Goal: Book appointment/travel/reservation

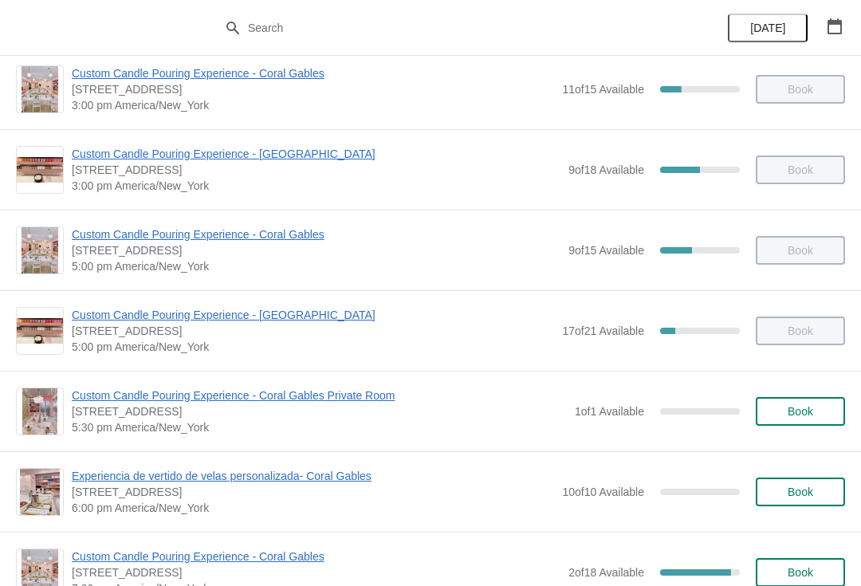
scroll to position [582, 0]
click at [312, 306] on span "Custom Candle Pouring Experience - [GEOGRAPHIC_DATA]" at bounding box center [313, 314] width 482 height 16
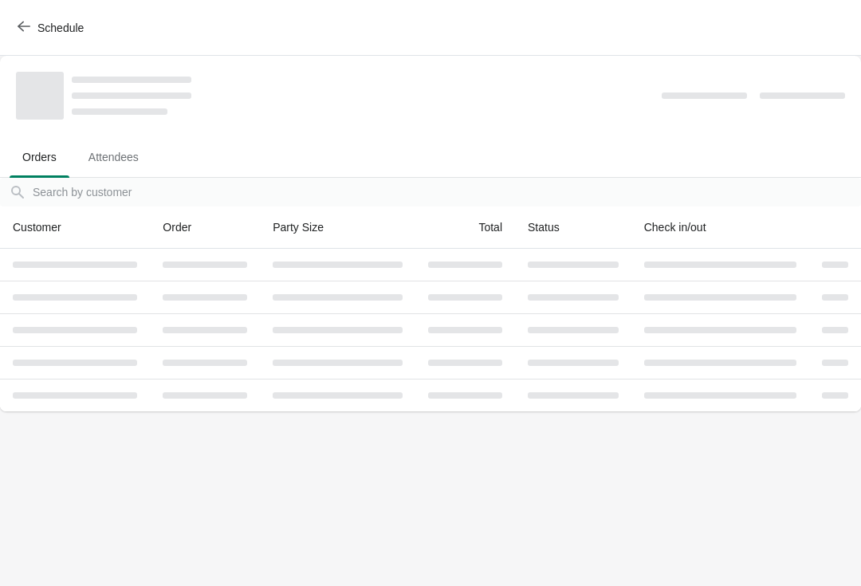
scroll to position [0, 0]
click at [10, 26] on button "Schedule" at bounding box center [52, 28] width 88 height 29
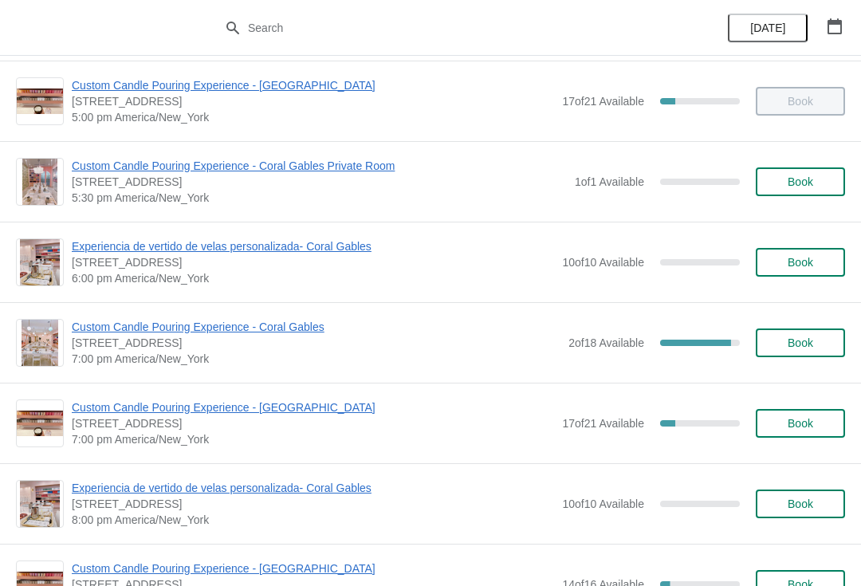
scroll to position [811, 0]
click at [242, 405] on span "Custom Candle Pouring Experience - [GEOGRAPHIC_DATA]" at bounding box center [313, 406] width 482 height 16
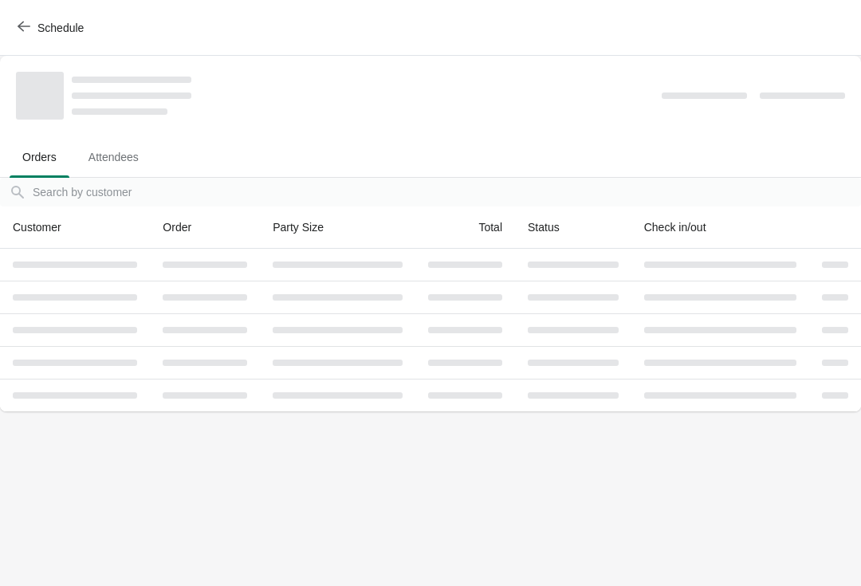
scroll to position [0, 0]
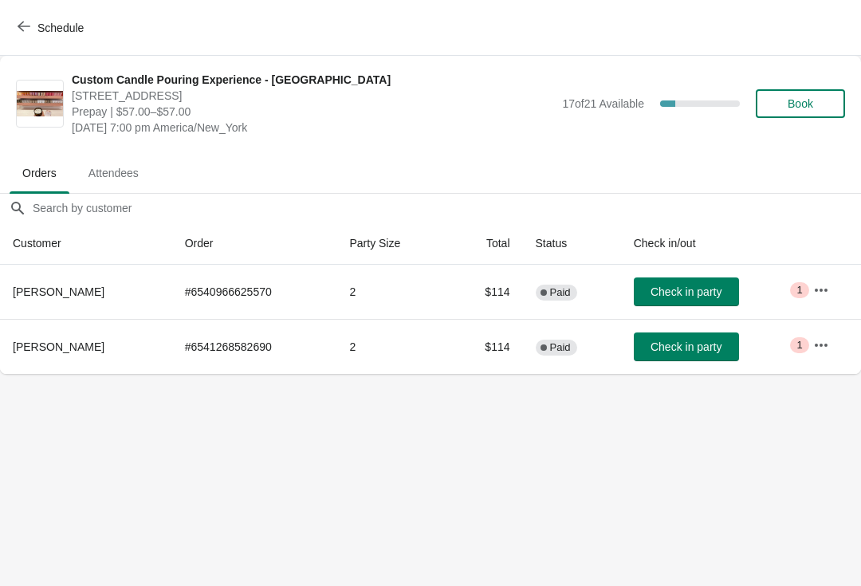
click at [833, 347] on button "button" at bounding box center [820, 345] width 29 height 29
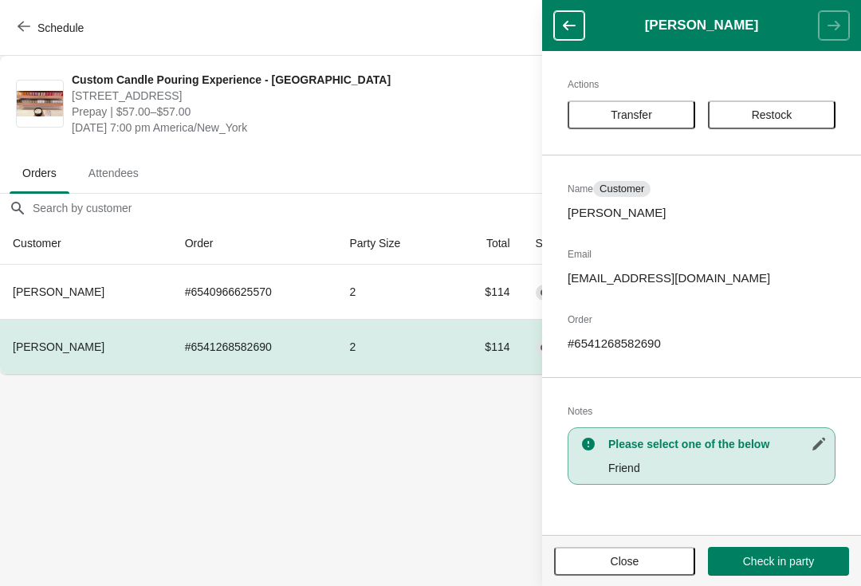
click at [398, 486] on body "Schedule Custom Candle Pouring Experience - Fort Lauderdale 914 East Las Olas B…" at bounding box center [430, 293] width 861 height 586
click at [403, 493] on body "Schedule Custom Candle Pouring Experience - Fort Lauderdale 914 East Las Olas B…" at bounding box center [430, 293] width 861 height 586
click at [638, 555] on span "Close" at bounding box center [624, 561] width 29 height 13
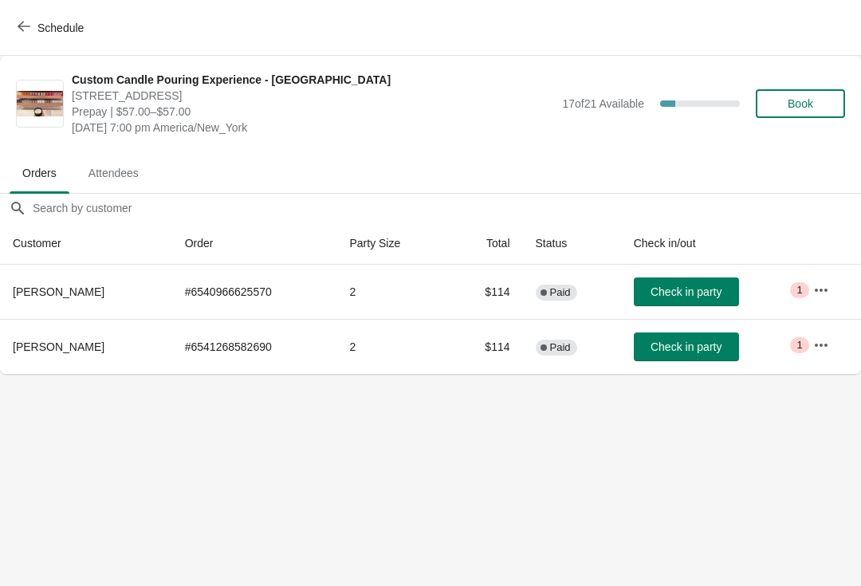
click at [449, 461] on body "Schedule Custom Candle Pouring Experience - Fort Lauderdale 914 East Las Olas B…" at bounding box center [430, 293] width 861 height 586
click at [801, 108] on span "Book" at bounding box center [800, 103] width 26 height 13
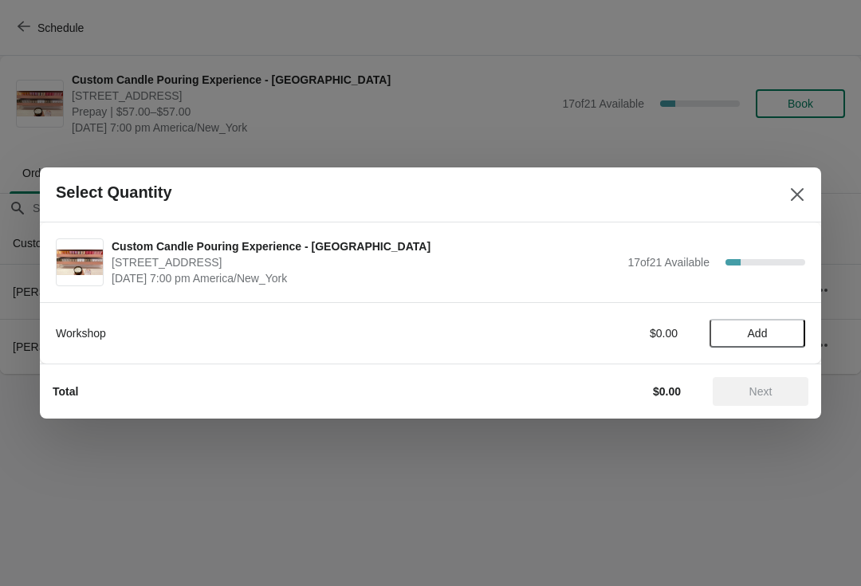
click at [752, 343] on button "Add" at bounding box center [757, 333] width 96 height 29
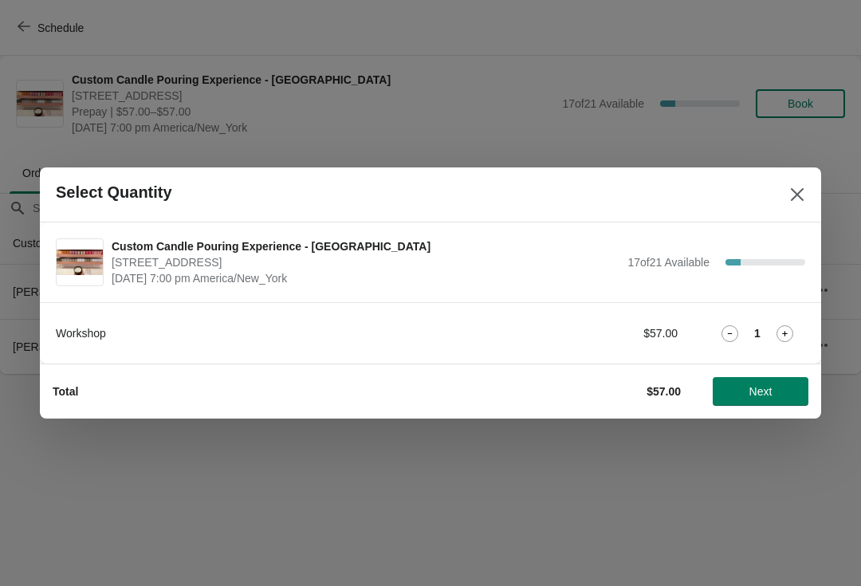
click at [784, 339] on icon at bounding box center [784, 333] width 17 height 17
click at [757, 398] on span "Next" at bounding box center [760, 391] width 23 height 13
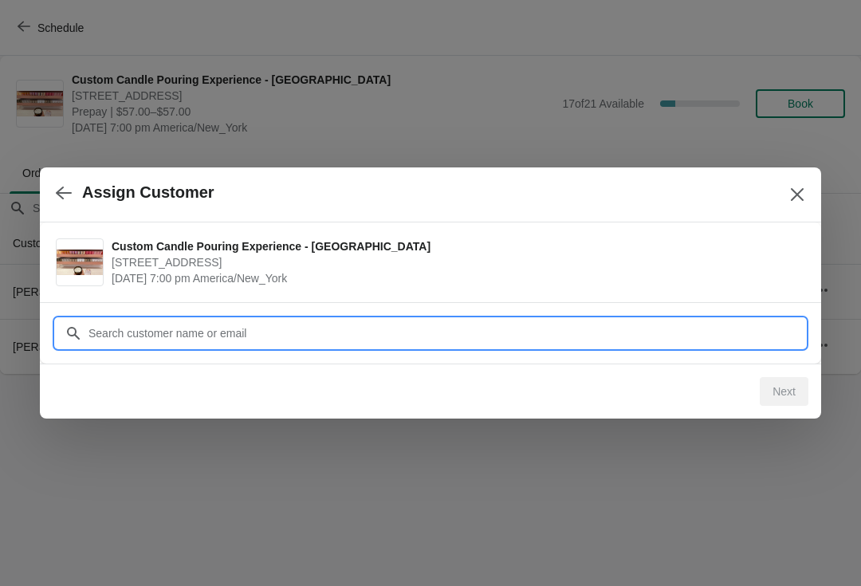
click at [317, 324] on input "Customer" at bounding box center [446, 333] width 717 height 29
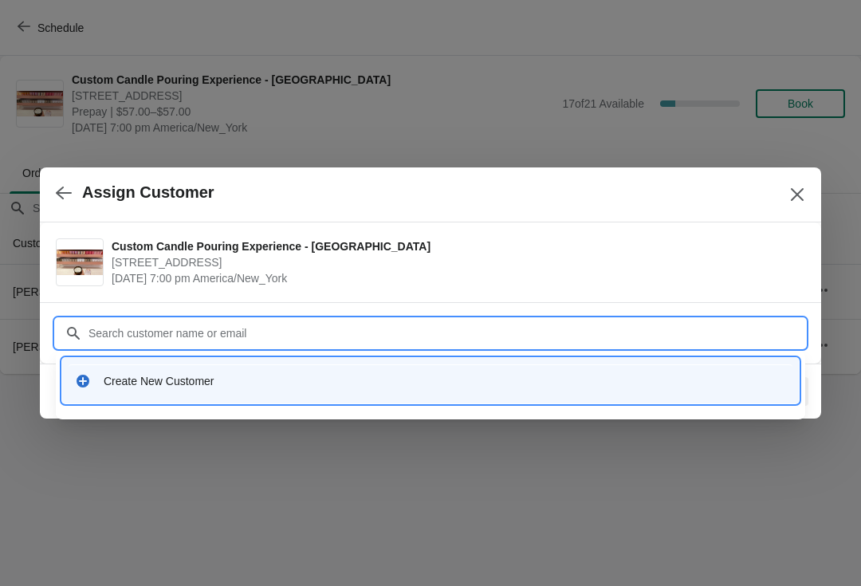
click at [199, 373] on div "Create New Customer" at bounding box center [445, 381] width 682 height 16
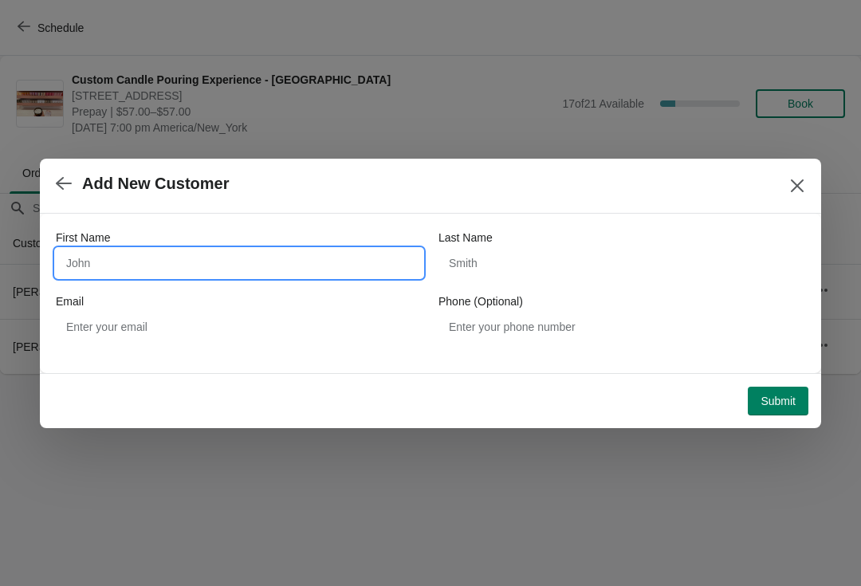
click at [214, 253] on input "First Name" at bounding box center [239, 263] width 367 height 29
type input "a"
type input "ARI"
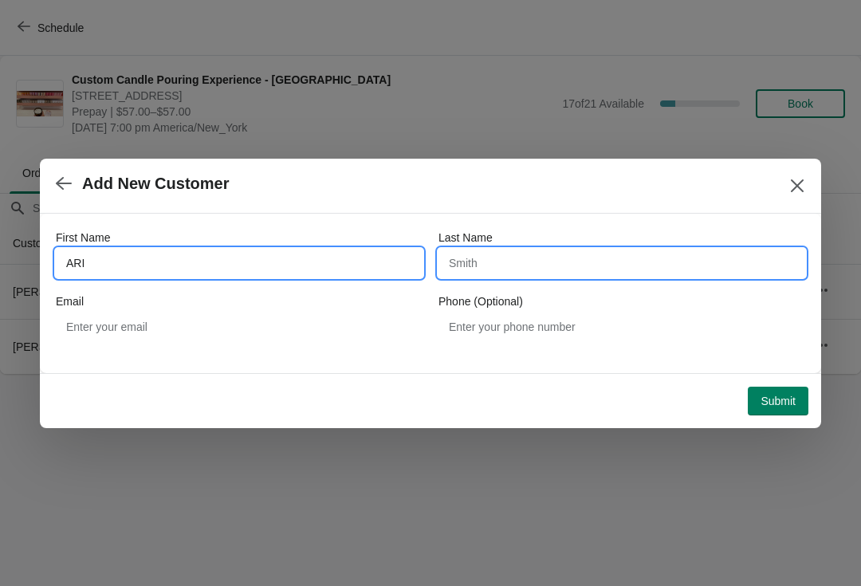
click at [541, 272] on input "Last Name" at bounding box center [621, 263] width 367 height 29
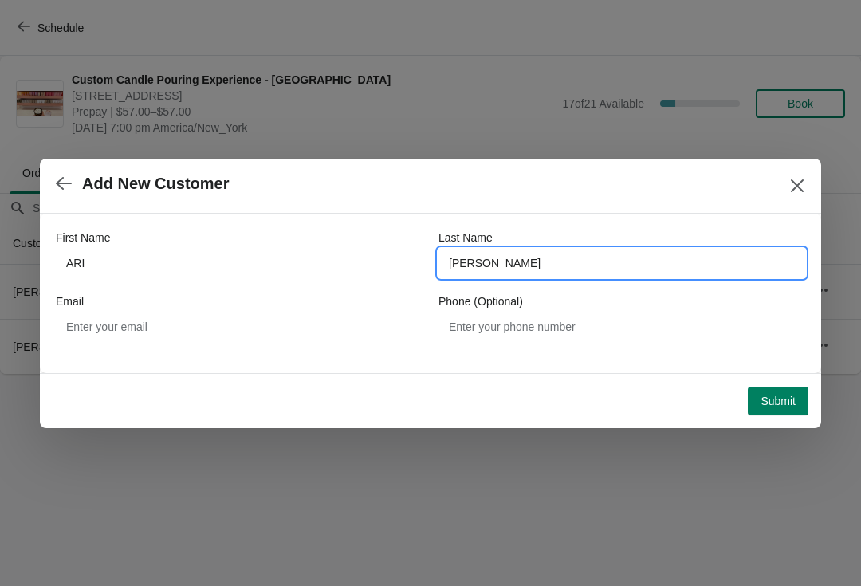
type input "MANDELL"
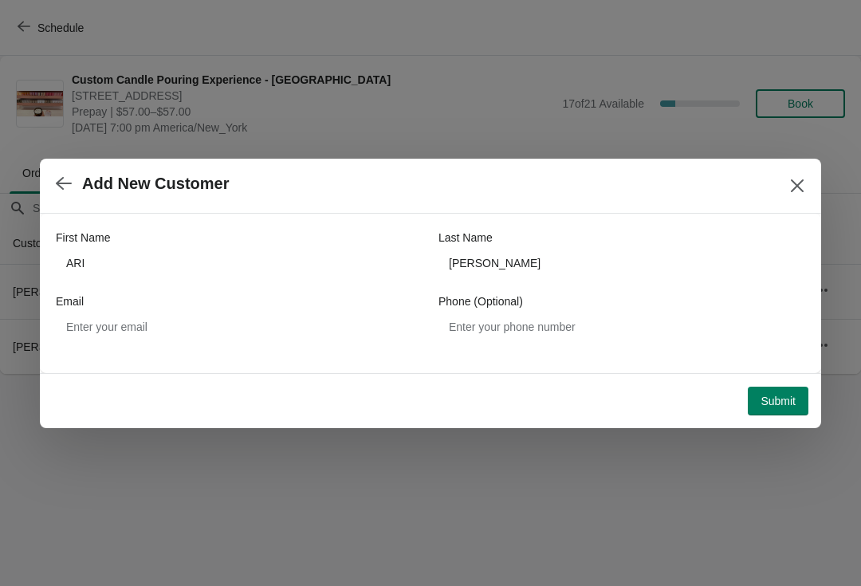
click at [775, 406] on span "Submit" at bounding box center [777, 400] width 35 height 13
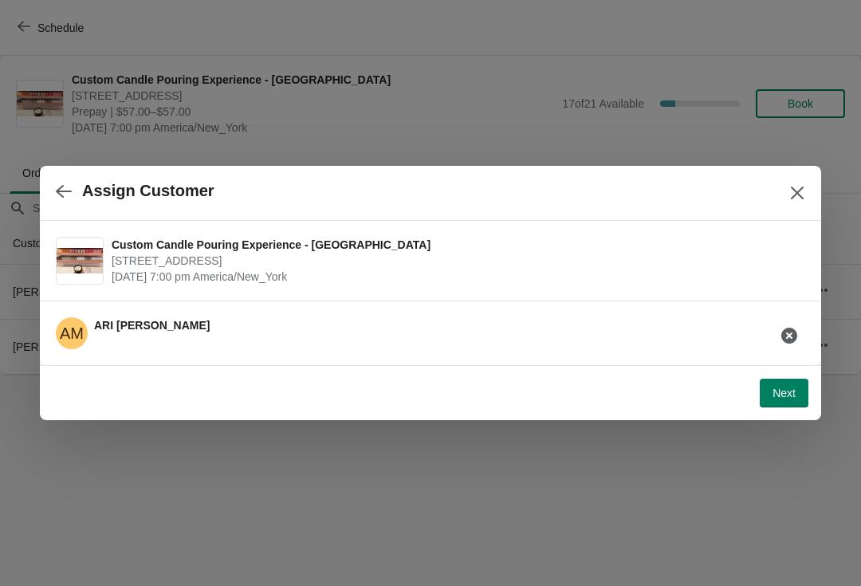
click at [781, 398] on span "Next" at bounding box center [783, 392] width 23 height 13
select select "Friend"
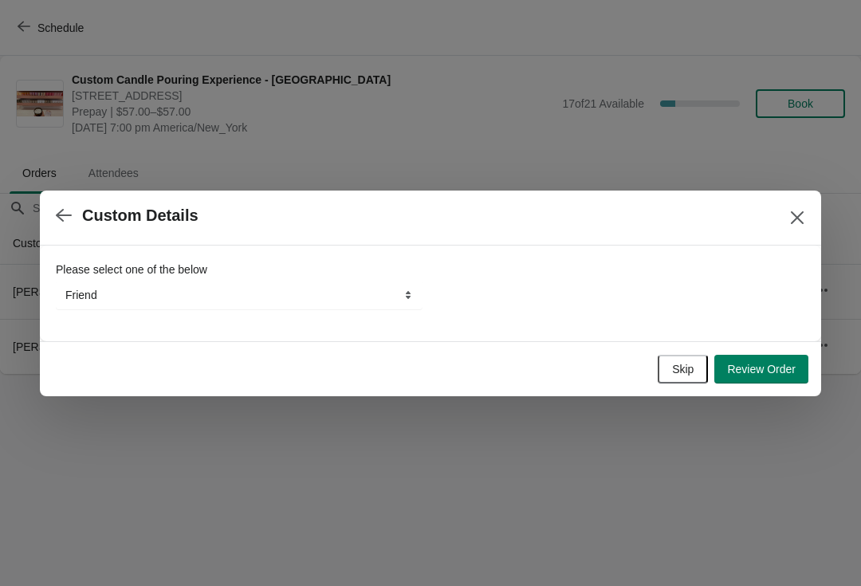
click at [774, 368] on span "Review Order" at bounding box center [761, 369] width 69 height 13
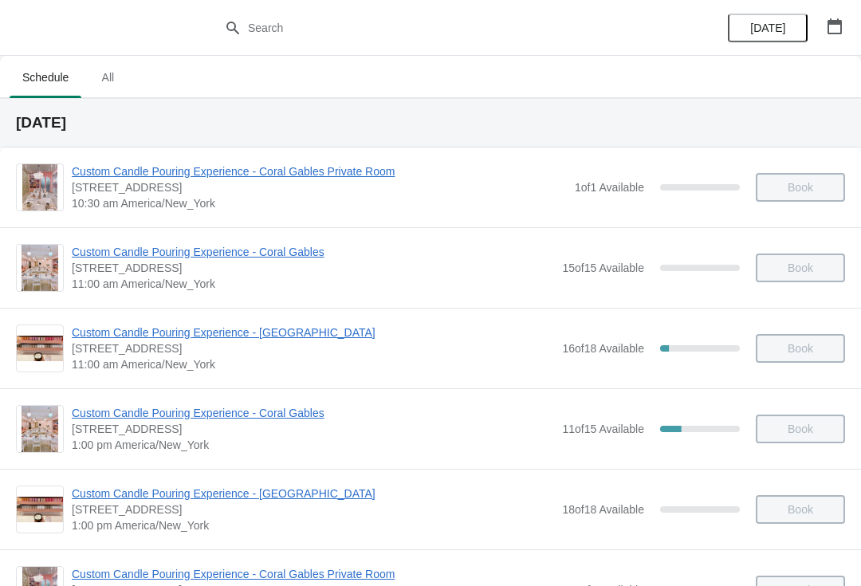
click at [857, 205] on div "Custom Candle Pouring Experience - Coral Gables Private Room [STREET_ADDRESS] 1…" at bounding box center [430, 187] width 861 height 80
